Goal: Task Accomplishment & Management: Use online tool/utility

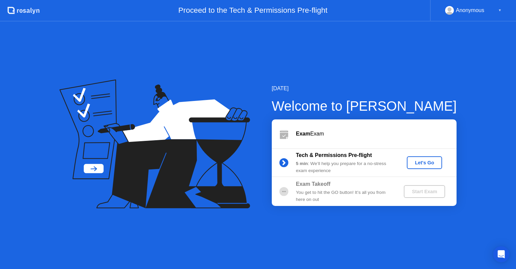
click at [427, 164] on div "Let's Go" at bounding box center [424, 162] width 30 height 5
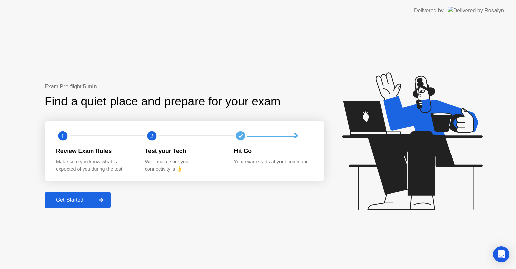
click at [76, 198] on div "Get Started" at bounding box center [70, 200] width 46 height 6
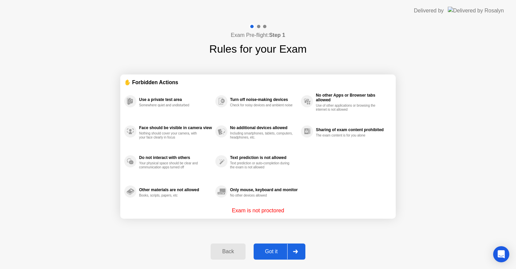
click at [274, 253] on div "Got it" at bounding box center [271, 252] width 32 height 6
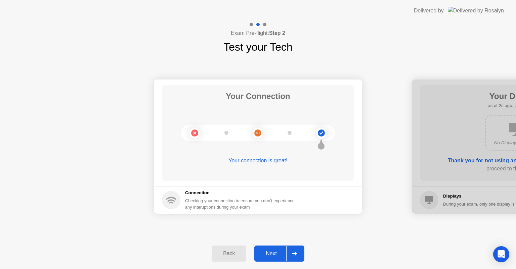
click at [276, 253] on div "Next" at bounding box center [271, 254] width 30 height 6
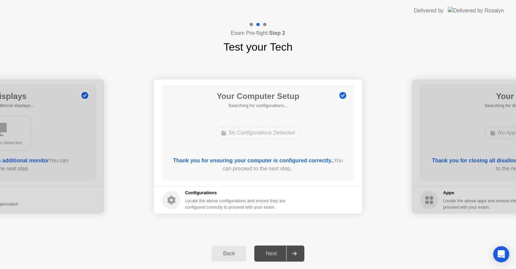
click at [276, 253] on div "Next" at bounding box center [271, 254] width 30 height 6
click at [276, 251] on div "Next" at bounding box center [271, 254] width 30 height 6
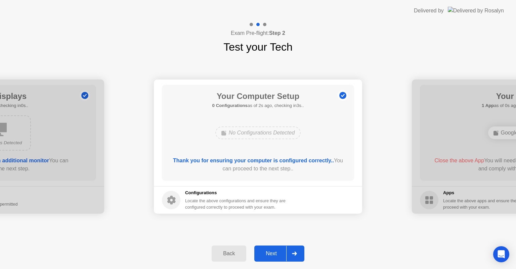
click at [277, 257] on div "Next" at bounding box center [271, 254] width 30 height 6
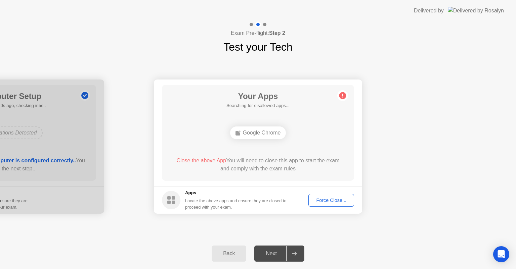
click at [330, 203] on div "Force Close..." at bounding box center [331, 200] width 41 height 5
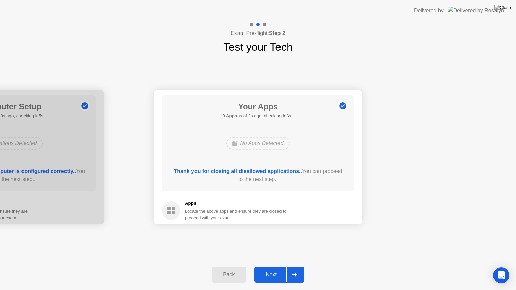
click at [283, 269] on div "Next" at bounding box center [271, 275] width 30 height 6
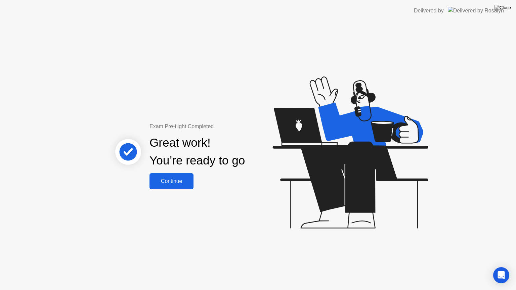
click at [171, 183] on div "Continue" at bounding box center [171, 181] width 40 height 6
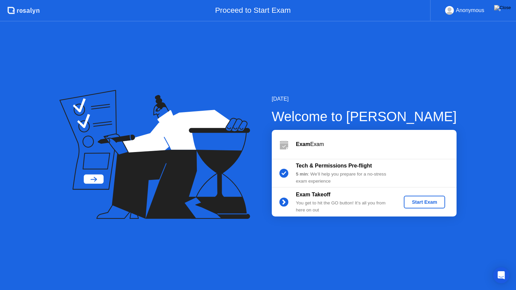
click at [426, 200] on div "Start Exam" at bounding box center [424, 201] width 36 height 5
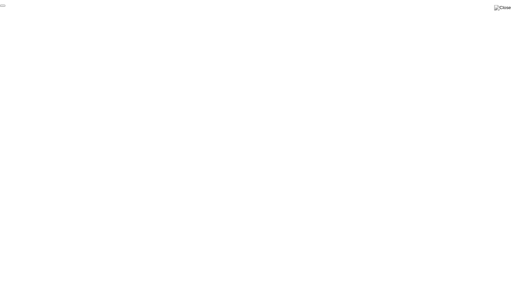
click div "End Proctoring Session"
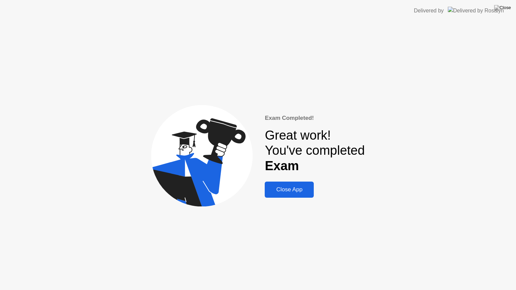
click at [300, 197] on button "Close App" at bounding box center [289, 190] width 49 height 16
